Goal: Use online tool/utility: Use online tool/utility

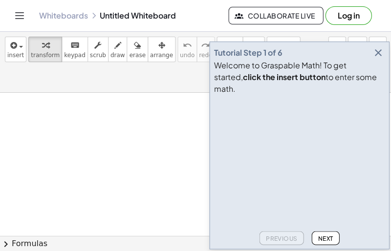
click at [371, 60] on button "button" at bounding box center [378, 53] width 14 height 14
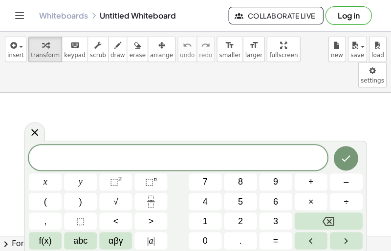
scroll to position [33, 0]
click at [241, 220] on span "2" at bounding box center [240, 221] width 5 height 13
click at [82, 240] on span "abc" at bounding box center [80, 240] width 14 height 13
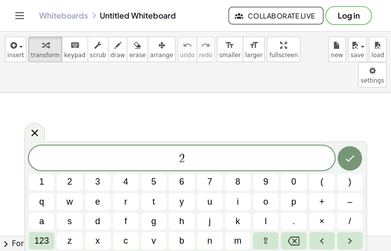
click at [240, 239] on span "m" at bounding box center [237, 240] width 7 height 13
click at [41, 239] on span "123" at bounding box center [41, 240] width 15 height 13
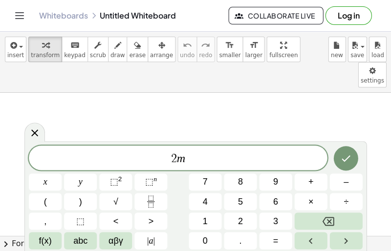
click at [125, 182] on button "⬚ 2" at bounding box center [115, 182] width 33 height 17
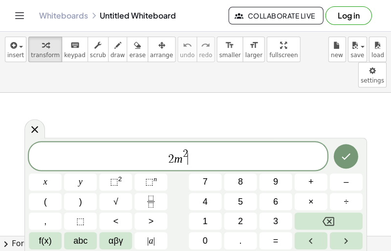
click at [349, 180] on button "–" at bounding box center [345, 182] width 33 height 17
click at [209, 217] on button "1" at bounding box center [205, 221] width 33 height 17
click at [272, 203] on button "6" at bounding box center [275, 201] width 33 height 17
click at [77, 239] on span "abc" at bounding box center [80, 240] width 14 height 13
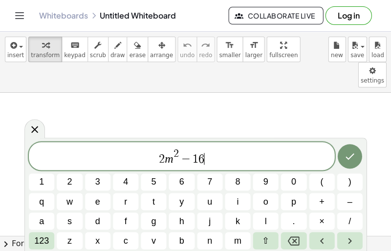
click at [235, 239] on span "m" at bounding box center [237, 240] width 7 height 13
click at [36, 235] on span "123" at bounding box center [41, 240] width 15 height 13
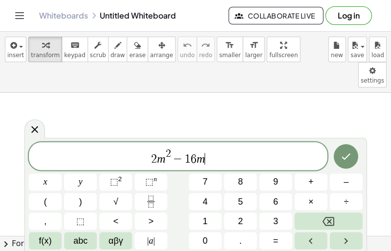
click at [308, 181] on span "+" at bounding box center [310, 181] width 5 height 13
click at [243, 184] on button "8" at bounding box center [240, 182] width 33 height 17
click at [277, 249] on button "=" at bounding box center [275, 240] width 33 height 17
click at [211, 239] on button "0" at bounding box center [205, 240] width 33 height 17
click at [349, 155] on icon "Done" at bounding box center [346, 157] width 12 height 12
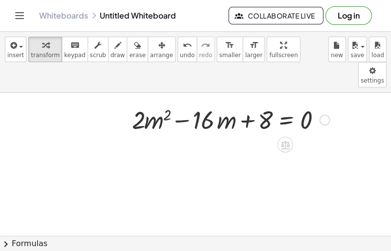
scroll to position [0, 258]
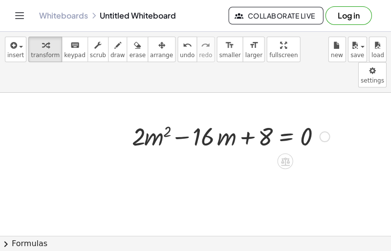
click at [284, 157] on icon at bounding box center [285, 161] width 9 height 8
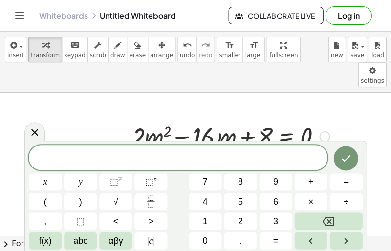
click at [33, 136] on icon at bounding box center [35, 133] width 12 height 12
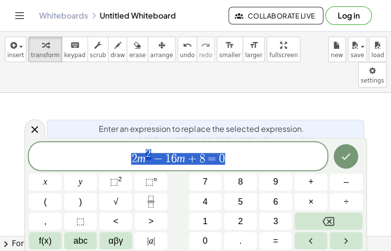
click at [327, 227] on icon "Backspace" at bounding box center [328, 222] width 12 height 12
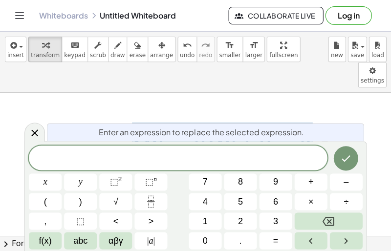
click at [126, 197] on button "√" at bounding box center [115, 201] width 33 height 17
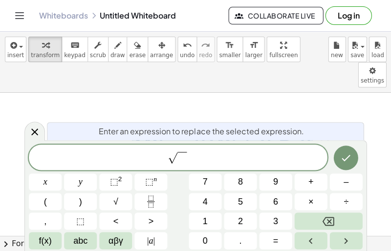
click at [243, 222] on button "2" at bounding box center [240, 221] width 33 height 17
click at [96, 238] on button "abc" at bounding box center [80, 240] width 33 height 17
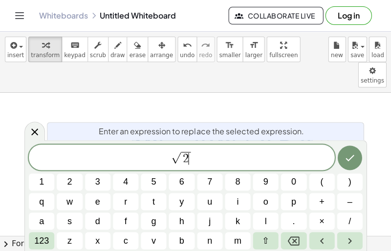
click at [240, 218] on button "k" at bounding box center [237, 221] width 25 height 17
click at [50, 244] on button "123" at bounding box center [41, 240] width 25 height 17
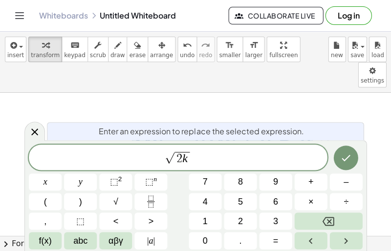
click at [116, 180] on span "⬚" at bounding box center [113, 182] width 8 height 10
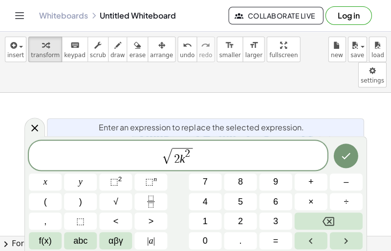
click at [314, 182] on button "+" at bounding box center [310, 182] width 33 height 17
click at [206, 220] on span "1" at bounding box center [204, 221] width 5 height 13
click at [216, 177] on button "7" at bounding box center [205, 182] width 33 height 17
click at [345, 183] on span "–" at bounding box center [345, 181] width 5 height 13
click at [58, 181] on button "x" at bounding box center [45, 182] width 33 height 17
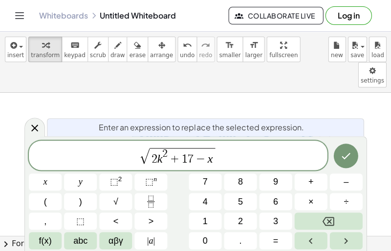
click at [285, 248] on button "=" at bounding box center [275, 240] width 33 height 17
click at [212, 234] on button "0" at bounding box center [205, 240] width 33 height 17
click at [342, 161] on icon "Done" at bounding box center [346, 156] width 12 height 12
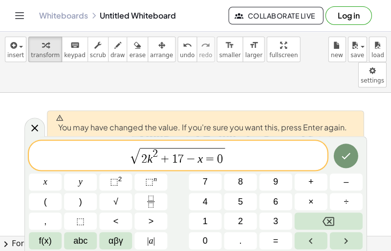
click at [347, 156] on icon "Done" at bounding box center [346, 156] width 12 height 12
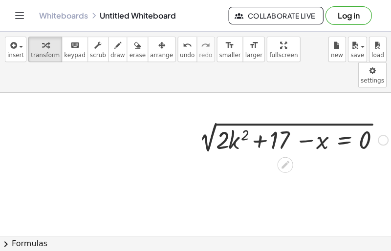
click at [355, 156] on div at bounding box center [259, 139] width 265 height 33
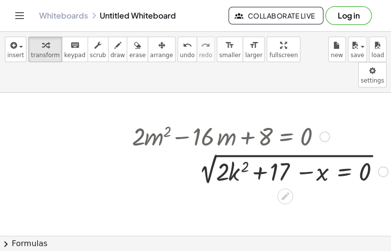
scroll to position [0, 264]
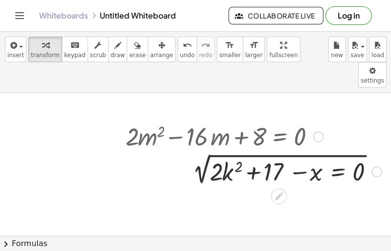
click at [280, 191] on icon at bounding box center [279, 196] width 10 height 10
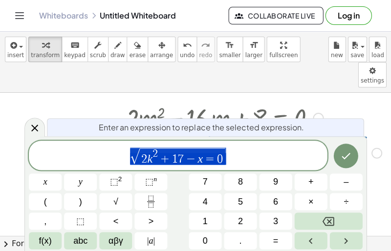
scroll to position [19, 264]
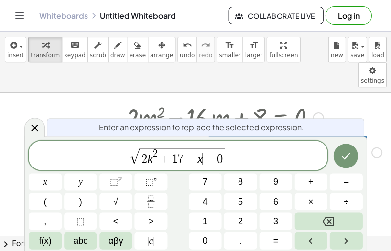
click at [205, 156] on span "=" at bounding box center [210, 159] width 14 height 12
click at [329, 218] on icon "Backspace" at bounding box center [328, 221] width 12 height 9
click at [211, 178] on button "7" at bounding box center [205, 182] width 33 height 17
click at [343, 161] on icon "Done" at bounding box center [346, 156] width 12 height 12
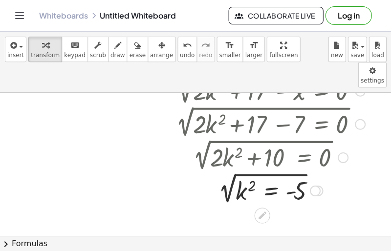
scroll to position [79, 281]
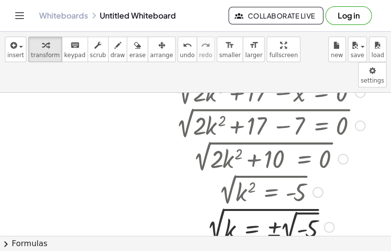
click at [305, 175] on div at bounding box center [236, 191] width 243 height 33
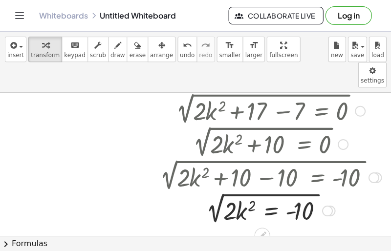
scroll to position [94, 281]
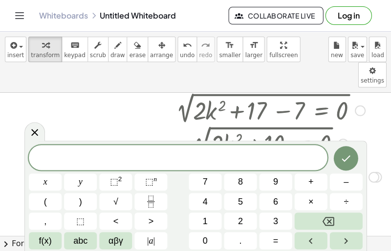
click at [340, 164] on button "Done" at bounding box center [345, 158] width 24 height 24
